Goal: Navigation & Orientation: Find specific page/section

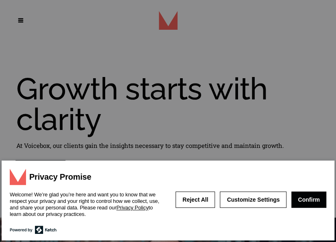
click at [314, 199] on button "Confirm" at bounding box center [309, 199] width 35 height 16
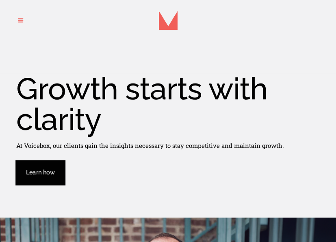
click at [24, 20] on span at bounding box center [22, 20] width 8 height 41
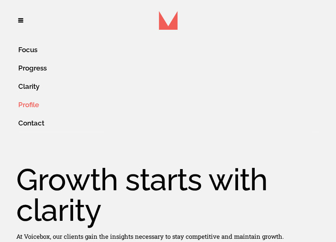
click at [33, 100] on link "Profile" at bounding box center [174, 105] width 312 height 18
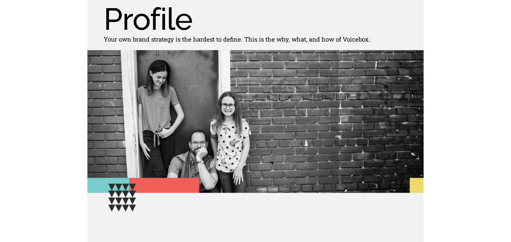
scroll to position [69, 0]
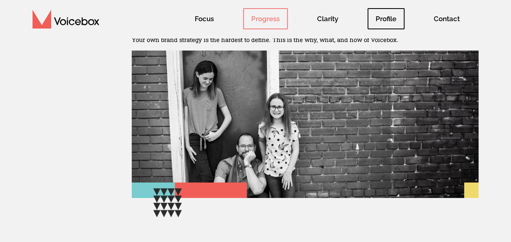
click at [283, 20] on span "Progress" at bounding box center [265, 18] width 45 height 21
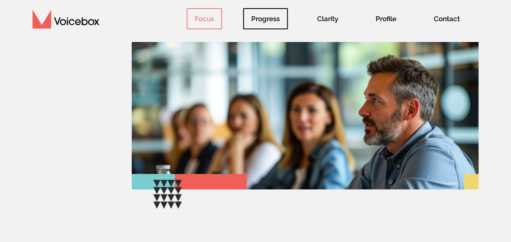
click at [207, 13] on span "Focus" at bounding box center [204, 18] width 35 height 21
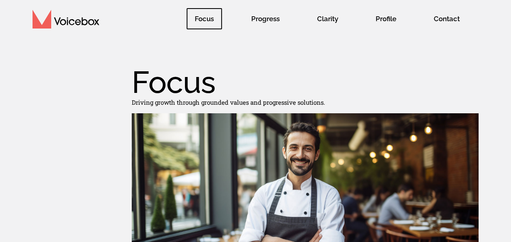
scroll to position [7, 0]
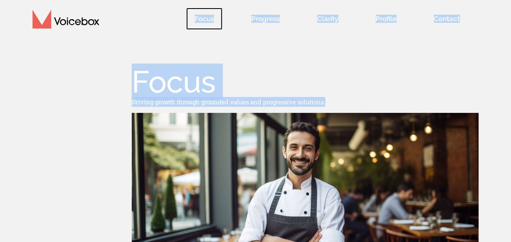
drag, startPoint x: 491, startPoint y: 102, endPoint x: 485, endPoint y: 33, distance: 68.6
drag, startPoint x: 485, startPoint y: 33, endPoint x: 448, endPoint y: 35, distance: 37.1
click at [448, 35] on link "Contact" at bounding box center [446, 19] width 63 height 38
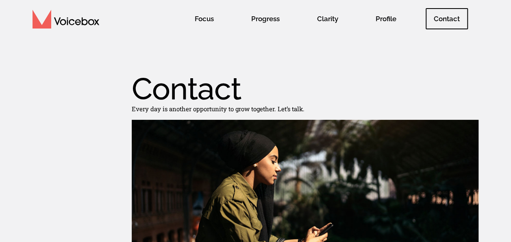
click at [205, 20] on e-page-transition at bounding box center [255, 121] width 511 height 242
click at [200, 20] on e-page-transition at bounding box center [255, 121] width 511 height 242
click at [200, 20] on span "Focus" at bounding box center [204, 18] width 35 height 21
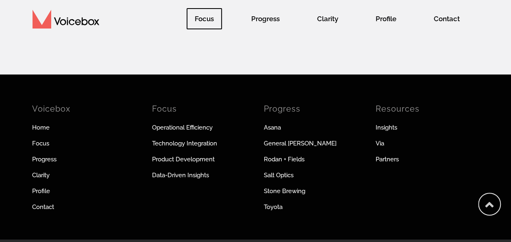
scroll to position [1293, 0]
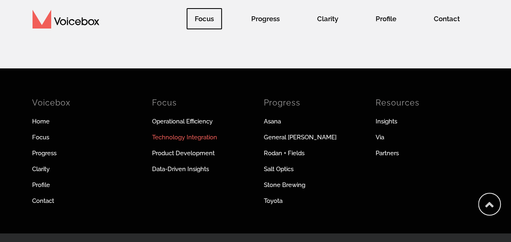
click at [188, 142] on link "Technology Integration" at bounding box center [202, 137] width 100 height 9
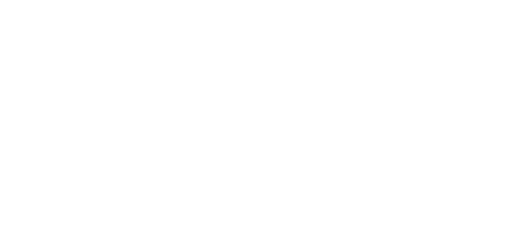
scroll to position [23, 0]
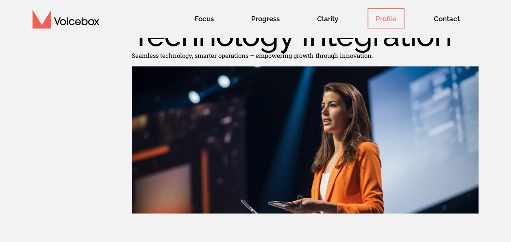
click at [384, 17] on span "Profile" at bounding box center [386, 18] width 37 height 21
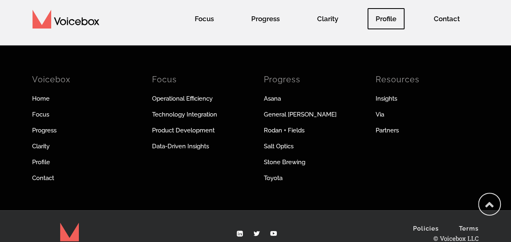
scroll to position [684, 0]
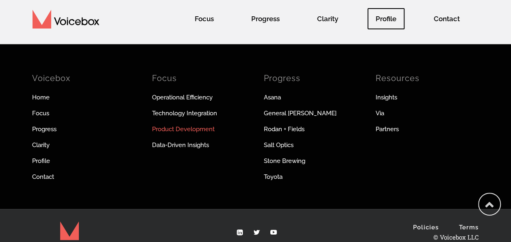
click at [198, 129] on link "Product Development" at bounding box center [202, 128] width 100 height 9
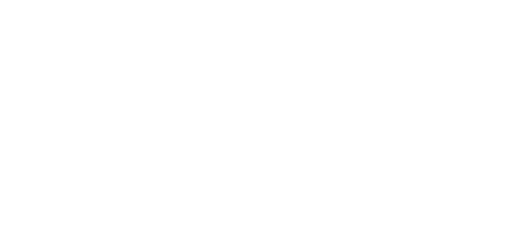
scroll to position [27, 0]
